Goal: Information Seeking & Learning: Learn about a topic

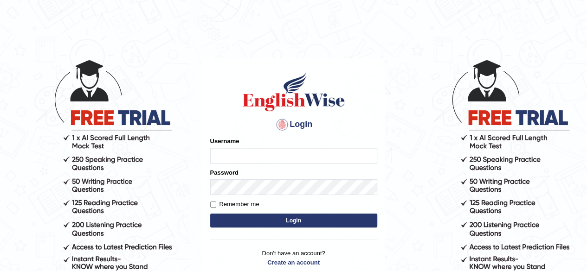
drag, startPoint x: 0, startPoint y: 0, endPoint x: 264, endPoint y: 158, distance: 308.2
click at [264, 158] on input "Username" at bounding box center [293, 156] width 167 height 16
type input "aliameeni110"
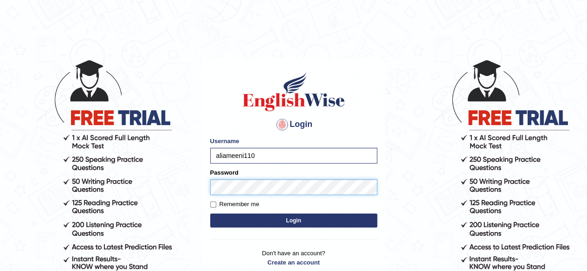
click at [210, 214] on button "Login" at bounding box center [293, 221] width 167 height 14
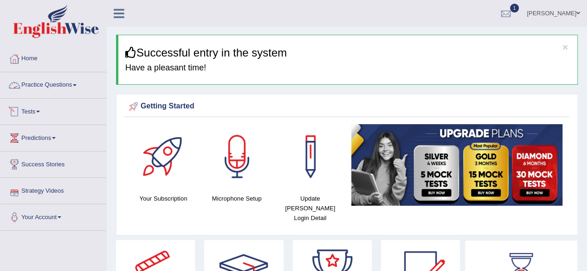
click at [48, 86] on link "Practice Questions" at bounding box center [53, 83] width 106 height 23
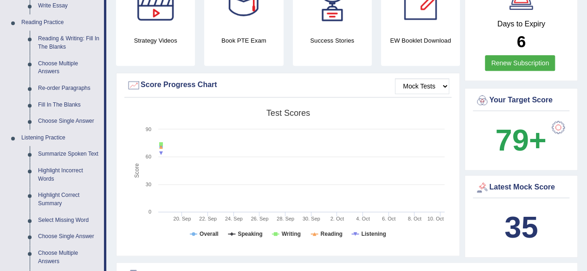
scroll to position [235, 0]
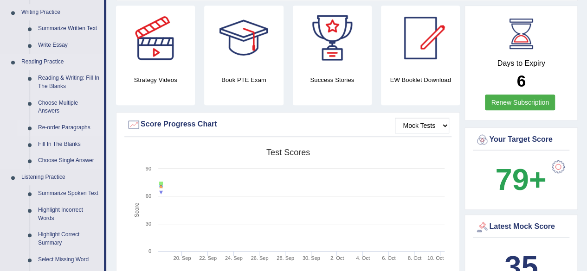
click at [49, 130] on link "Re-order Paragraphs" at bounding box center [69, 128] width 70 height 17
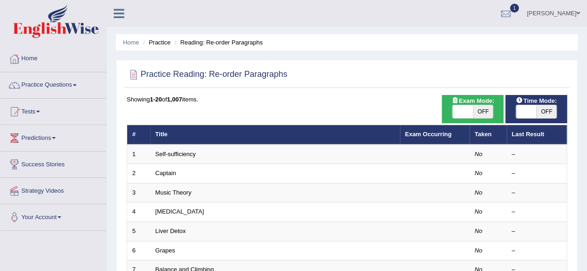
click at [480, 111] on span "OFF" at bounding box center [483, 111] width 20 height 13
checkbox input "true"
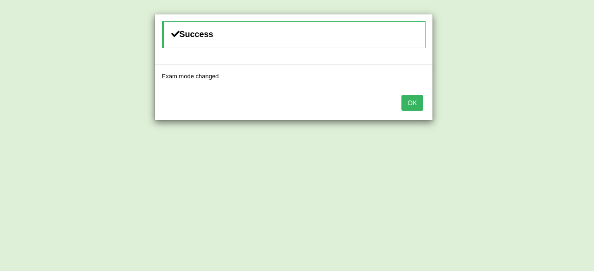
click at [413, 103] on button "OK" at bounding box center [411, 103] width 21 height 16
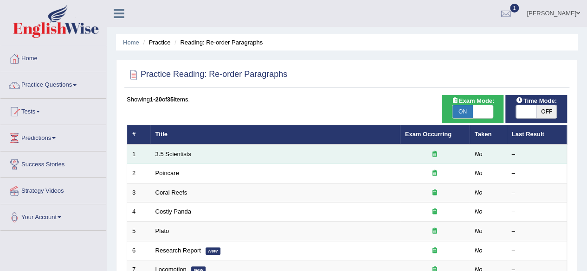
click at [252, 154] on td "3.5 Scientists" at bounding box center [275, 154] width 250 height 19
click at [191, 158] on td "3.5 Scientists" at bounding box center [275, 154] width 250 height 19
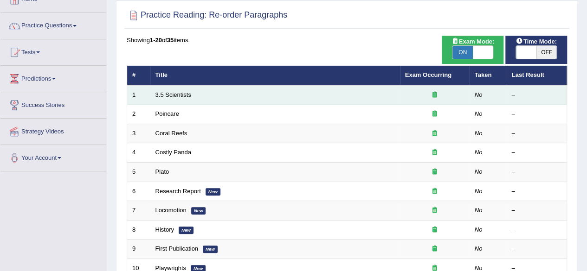
scroll to position [90, 0]
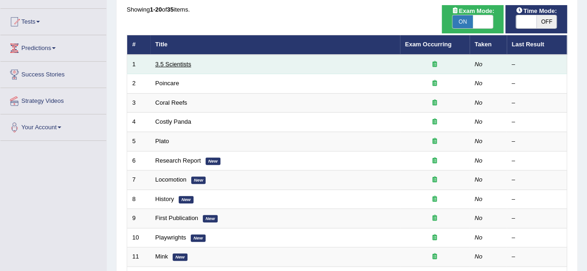
click at [167, 63] on link "3.5 Scientists" at bounding box center [173, 64] width 36 height 7
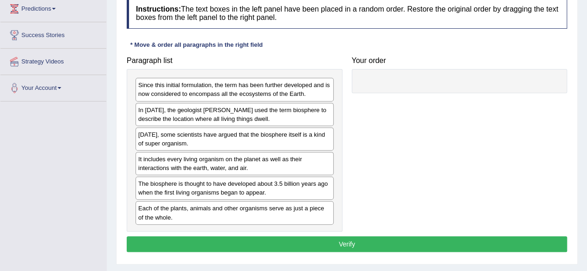
scroll to position [131, 0]
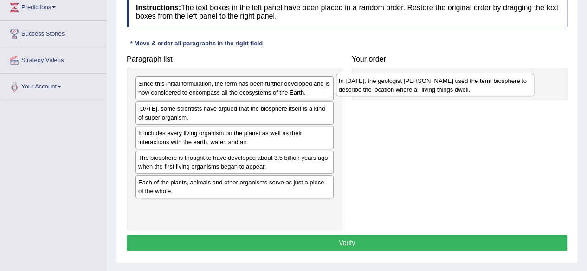
drag, startPoint x: 226, startPoint y: 113, endPoint x: 427, endPoint y: 85, distance: 202.3
click at [427, 85] on div "In [DATE], the geologist [PERSON_NAME] used the term biosphere to describe the …" at bounding box center [435, 85] width 198 height 23
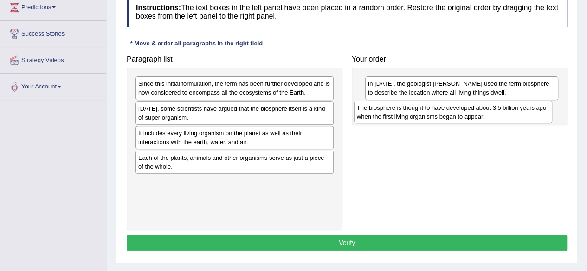
drag, startPoint x: 284, startPoint y: 160, endPoint x: 503, endPoint y: 111, distance: 224.0
click at [503, 111] on div "The biosphere is thought to have developed about 3.5 billion years ago when the…" at bounding box center [453, 112] width 198 height 23
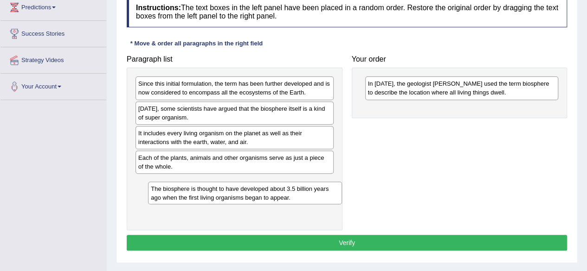
drag, startPoint x: 451, startPoint y: 116, endPoint x: 235, endPoint y: 197, distance: 231.2
click at [235, 197] on div "The biosphere is thought to have developed about 3.5 billion years ago when the…" at bounding box center [244, 193] width 193 height 23
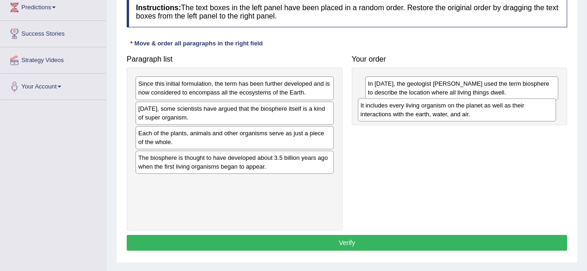
drag, startPoint x: 209, startPoint y: 133, endPoint x: 431, endPoint y: 106, distance: 223.9
click at [431, 106] on div "It includes every living organism on the planet as well as their interactions w…" at bounding box center [457, 109] width 198 height 23
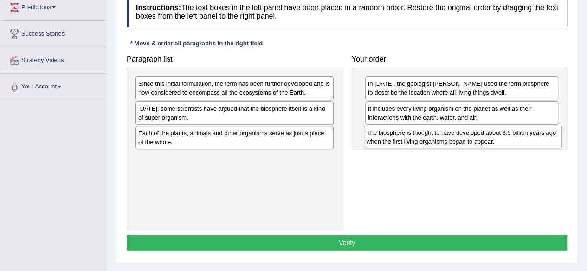
drag, startPoint x: 208, startPoint y: 165, endPoint x: 437, endPoint y: 141, distance: 230.0
click at [437, 141] on div "The biosphere is thought to have developed about 3.5 billion years ago when the…" at bounding box center [463, 137] width 198 height 23
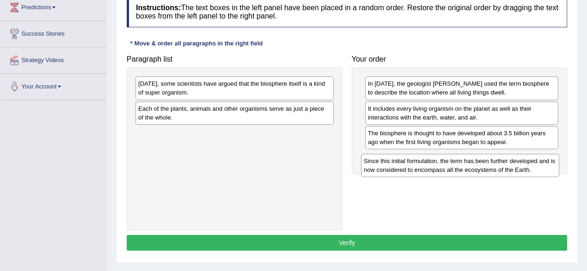
drag, startPoint x: 267, startPoint y: 85, endPoint x: 492, endPoint y: 162, distance: 237.4
click at [492, 162] on div "Since this initial formulation, the term has been further developed and is now …" at bounding box center [460, 165] width 198 height 23
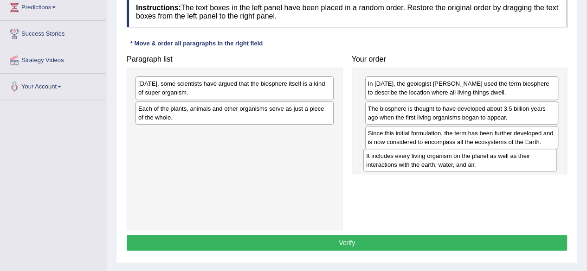
drag, startPoint x: 457, startPoint y: 114, endPoint x: 456, endPoint y: 162, distance: 47.8
click at [456, 162] on div "It includes every living organism on the planet as well as their interactions w…" at bounding box center [459, 160] width 193 height 23
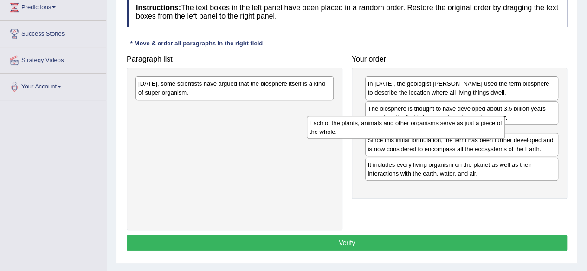
drag, startPoint x: 272, startPoint y: 115, endPoint x: 479, endPoint y: 133, distance: 207.7
click at [479, 133] on div "Each of the plants, animals and other organisms serve as just a piece of the wh…" at bounding box center [406, 127] width 198 height 23
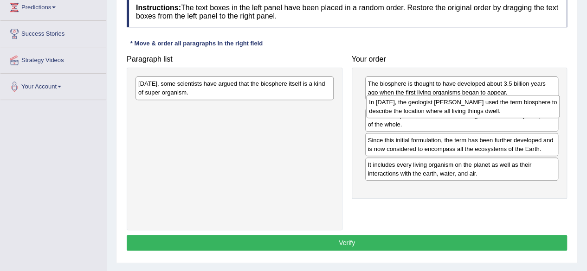
drag, startPoint x: 461, startPoint y: 85, endPoint x: 462, endPoint y: 103, distance: 18.6
click at [462, 103] on div "In [DATE], the geologist [PERSON_NAME] used the term biosphere to describe the …" at bounding box center [462, 106] width 193 height 23
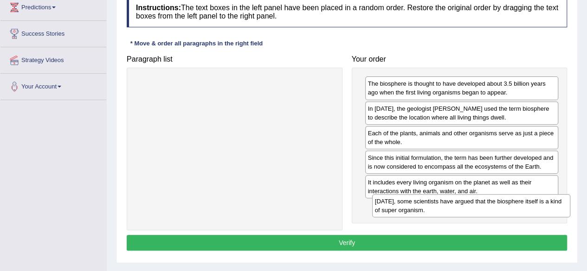
drag, startPoint x: 279, startPoint y: 82, endPoint x: 527, endPoint y: 200, distance: 274.3
click at [527, 200] on div "[DATE], some scientists have argued that the biosphere itself is a kind of supe…" at bounding box center [471, 205] width 198 height 23
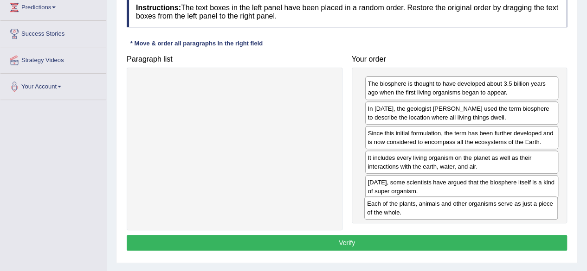
drag, startPoint x: 472, startPoint y: 141, endPoint x: 472, endPoint y: 212, distance: 71.4
click at [472, 212] on div "Each of the plants, animals and other organisms serve as just a piece of the wh…" at bounding box center [460, 208] width 193 height 23
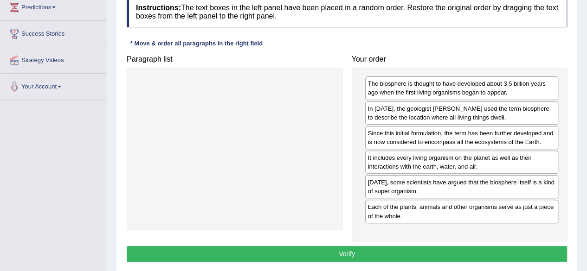
click at [545, 256] on button "Verify" at bounding box center [347, 254] width 440 height 16
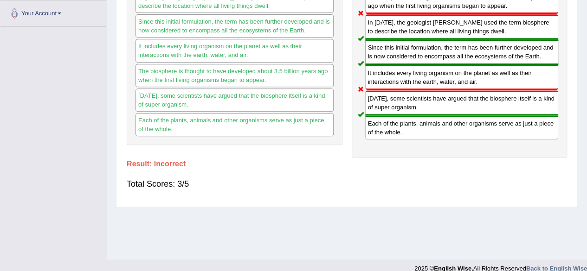
scroll to position [215, 0]
